Goal: Use online tool/utility: Utilize a website feature to perform a specific function

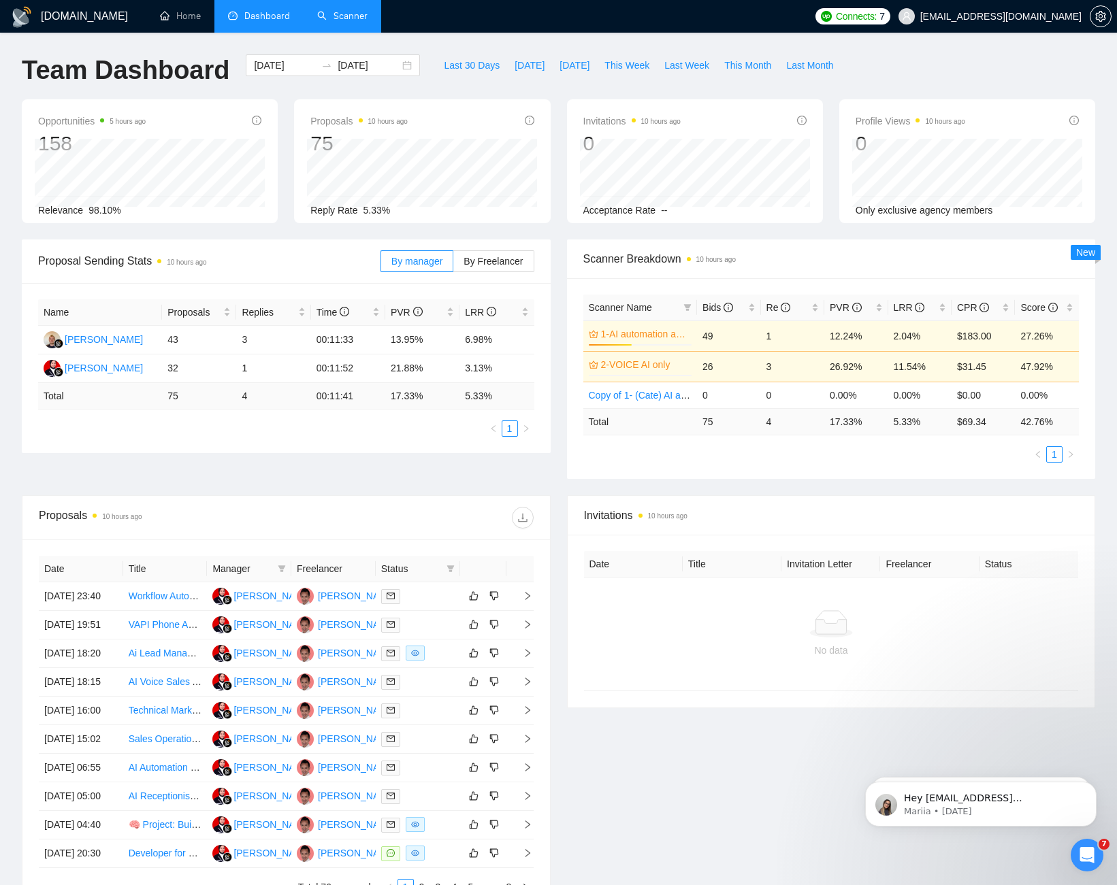
click at [331, 14] on link "Scanner" at bounding box center [342, 16] width 50 height 12
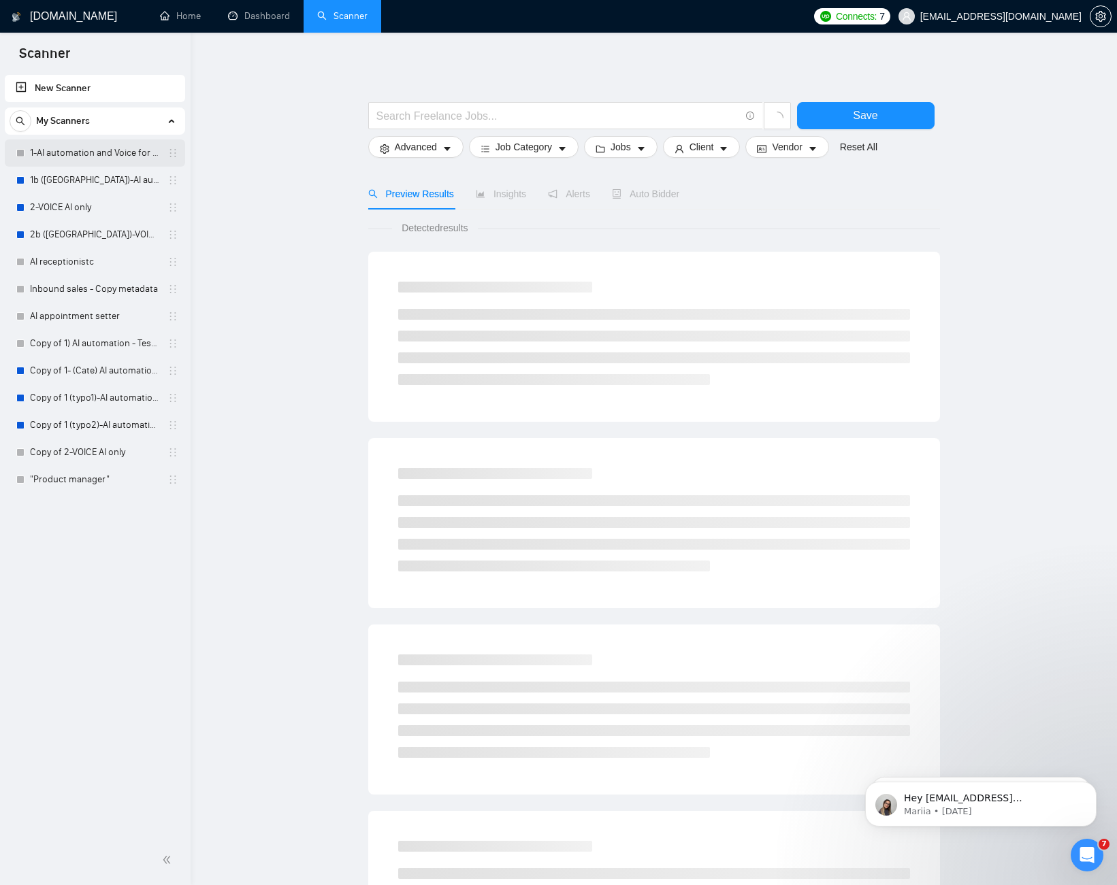
click at [69, 150] on link "1-AI automation and Voice for CRM & Booking" at bounding box center [94, 152] width 129 height 27
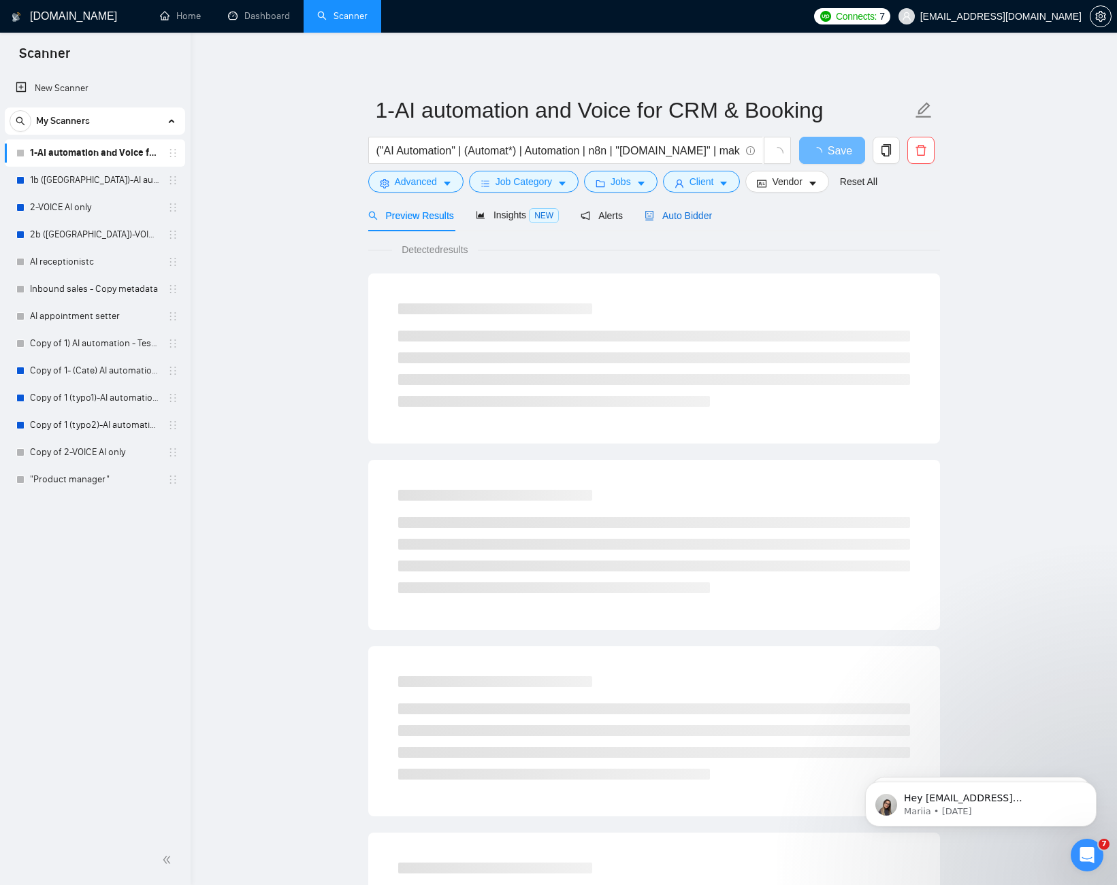
click at [685, 216] on span "Auto Bidder" at bounding box center [677, 215] width 67 height 11
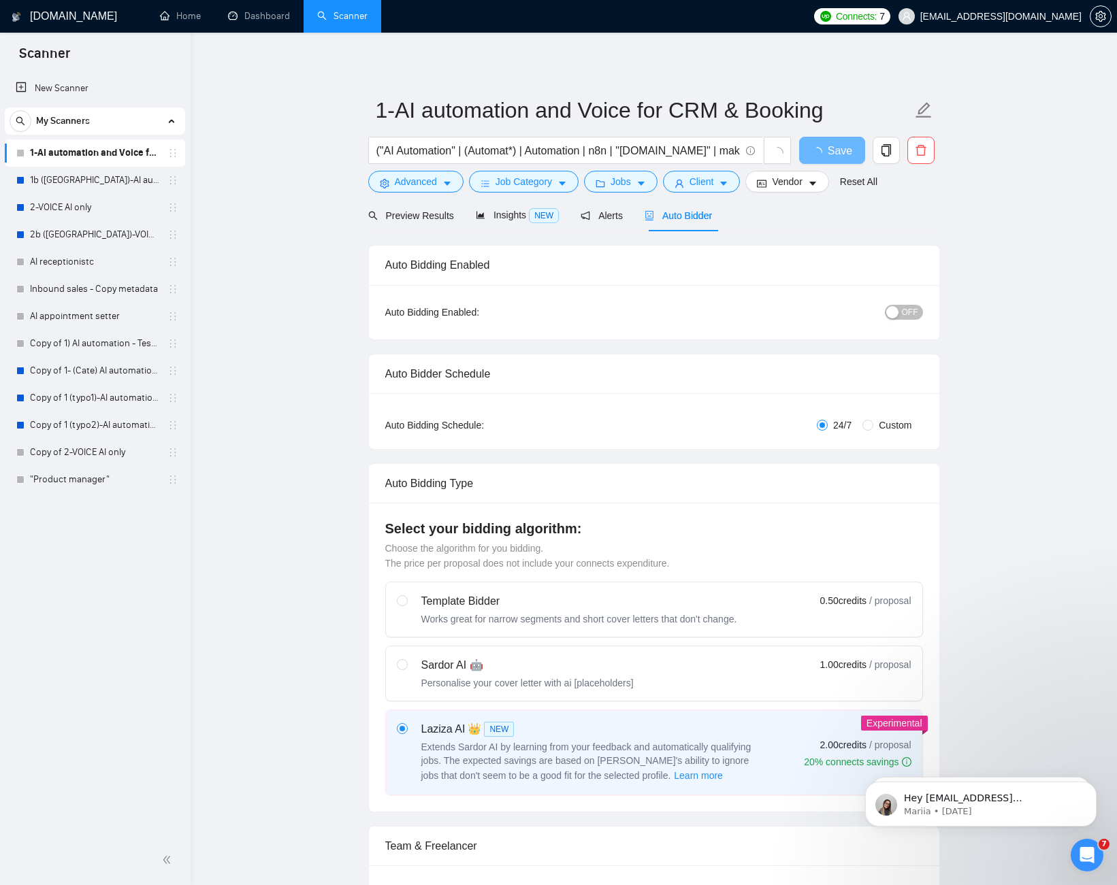
checkbox input "true"
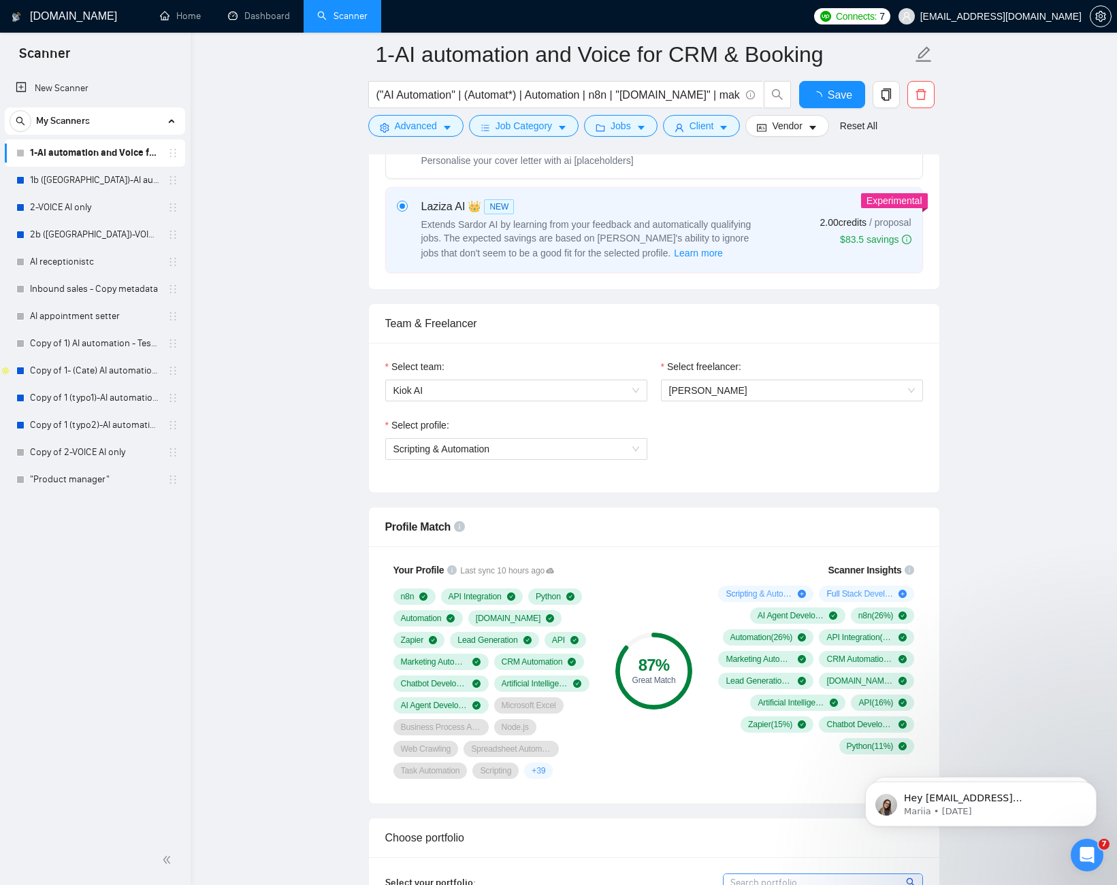
scroll to position [682, 0]
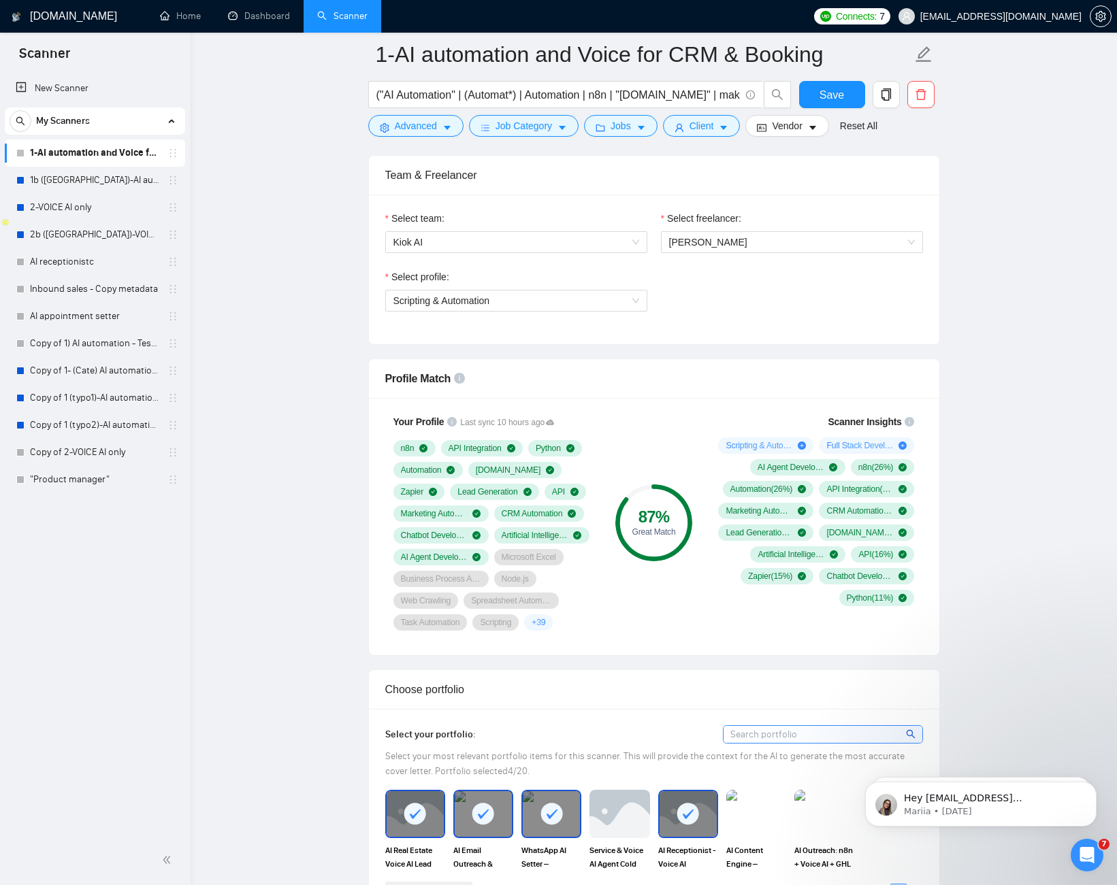
drag, startPoint x: 1049, startPoint y: 383, endPoint x: 943, endPoint y: 421, distance: 112.6
click at [774, 447] on span "Scripting & Automation ( 19 %)" at bounding box center [758, 445] width 67 height 11
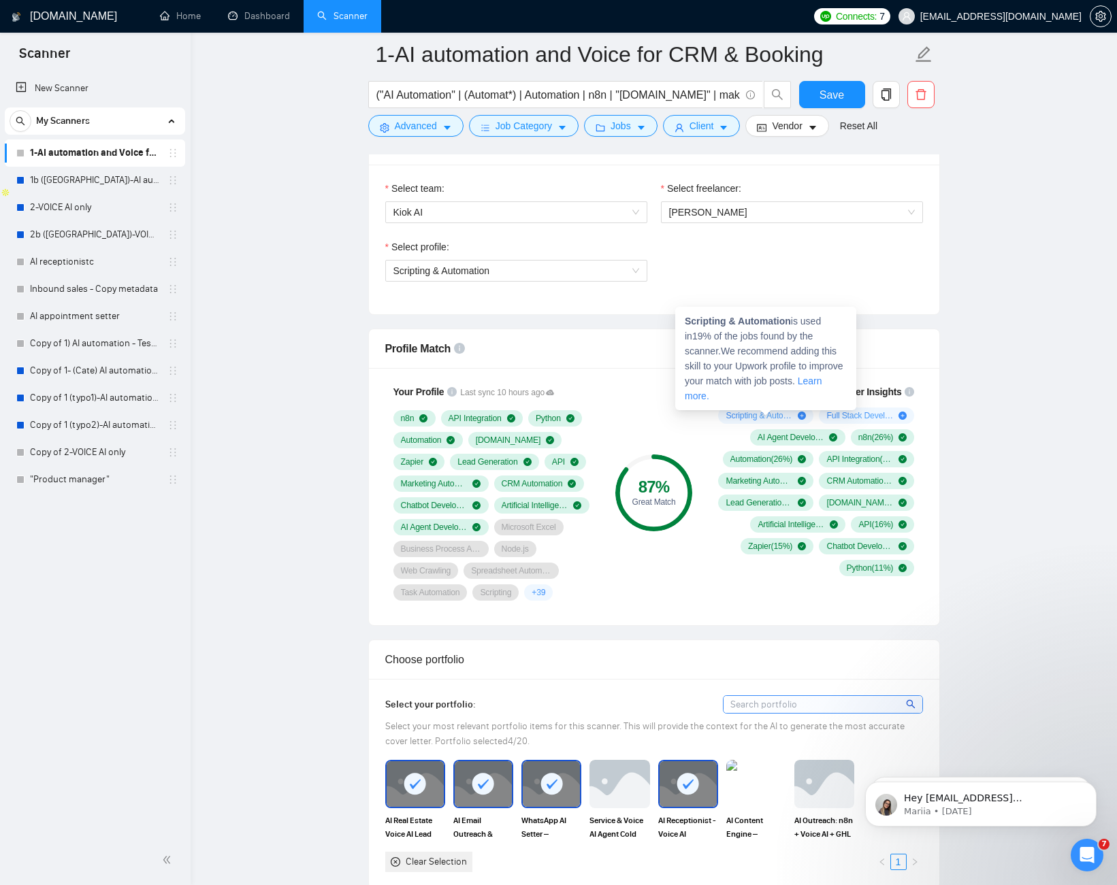
scroll to position [719, 0]
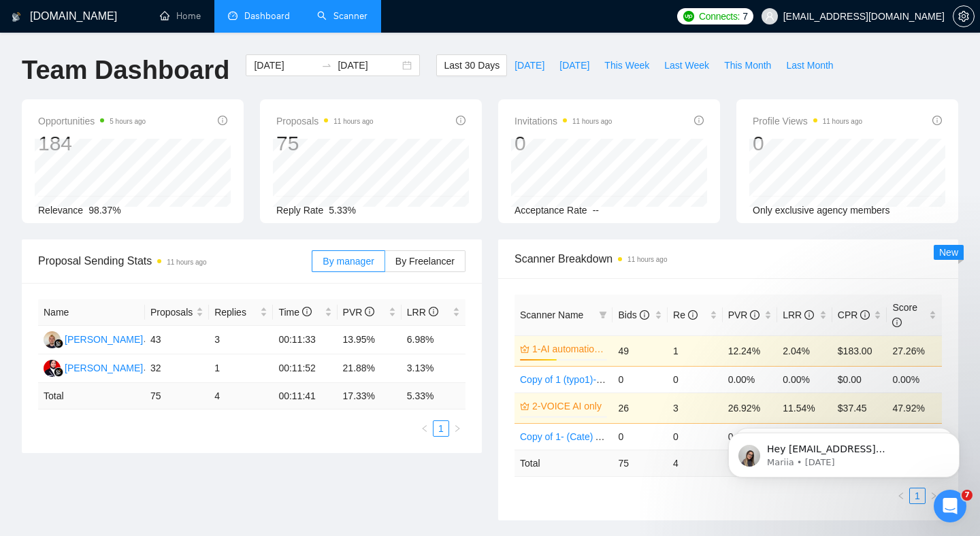
click at [364, 18] on link "Scanner" at bounding box center [342, 16] width 50 height 12
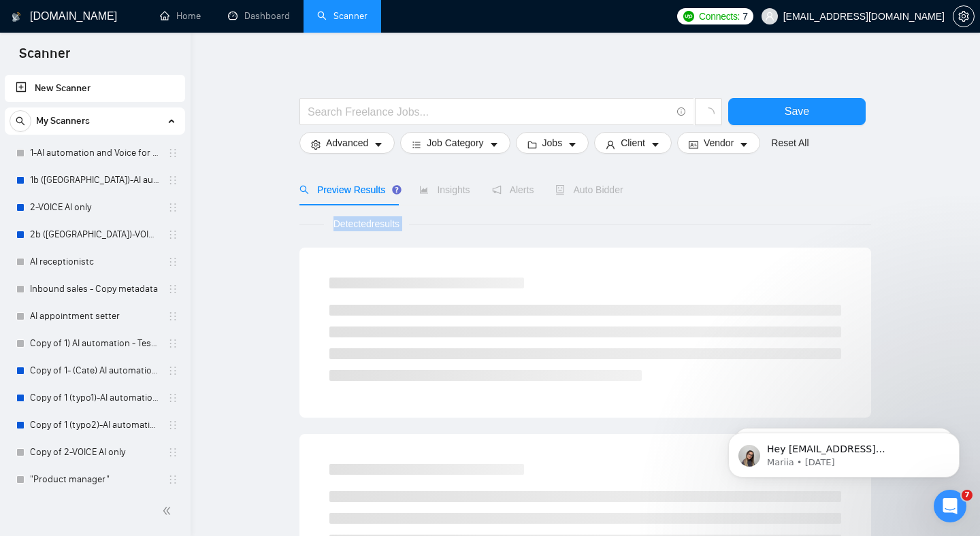
click at [270, 230] on div at bounding box center [270, 230] width 0 height 0
click at [75, 154] on link "1-AI automation and Voice for CRM & Booking" at bounding box center [94, 152] width 129 height 27
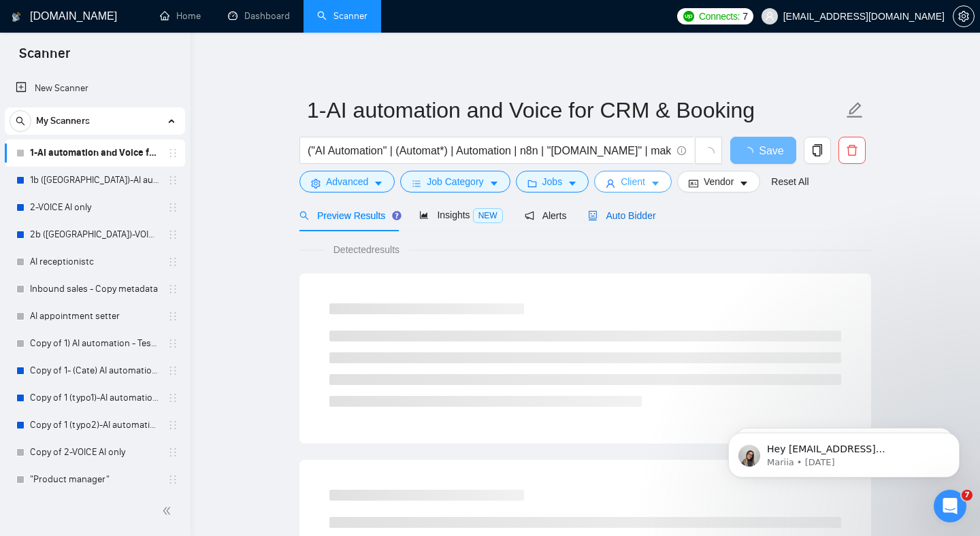
click at [622, 210] on span "Auto Bidder" at bounding box center [621, 215] width 67 height 11
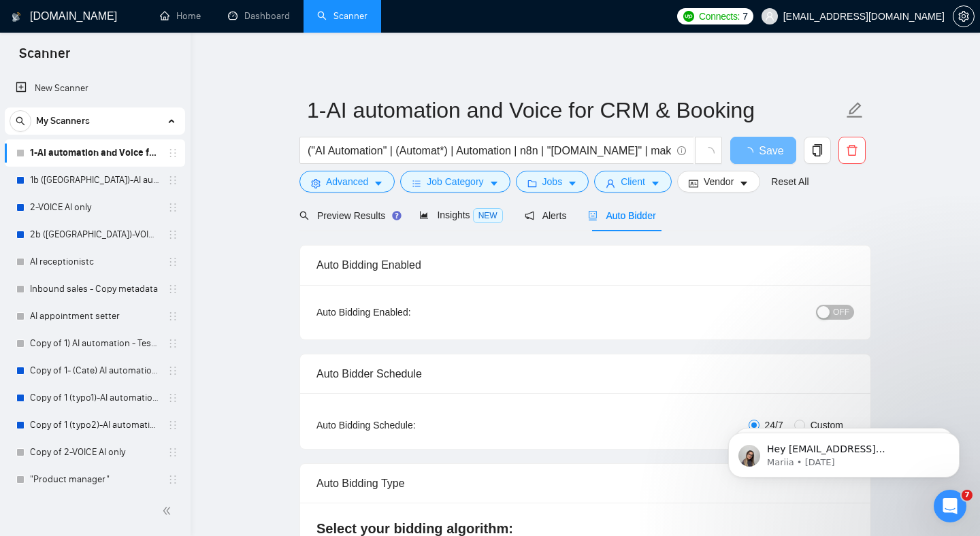
checkbox input "true"
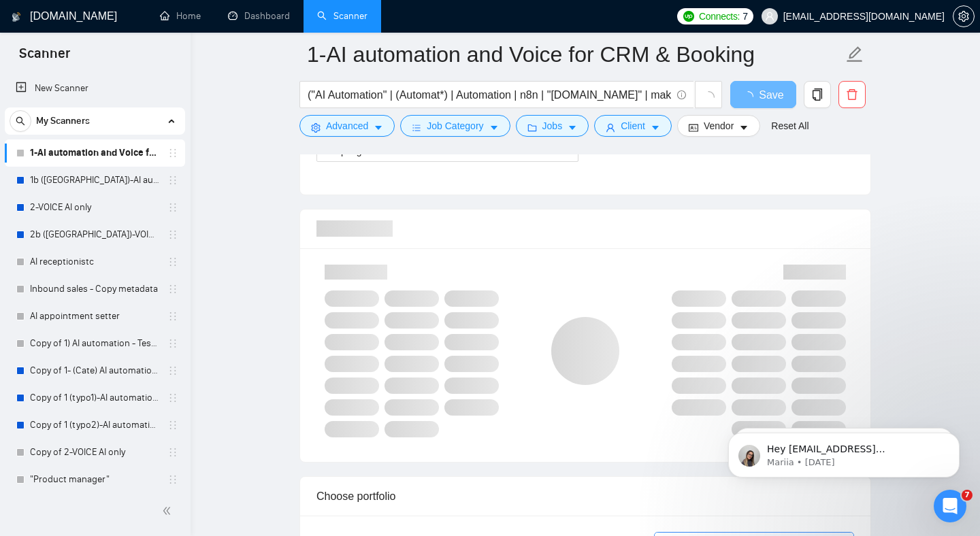
scroll to position [917, 0]
